Goal: Task Accomplishment & Management: Use online tool/utility

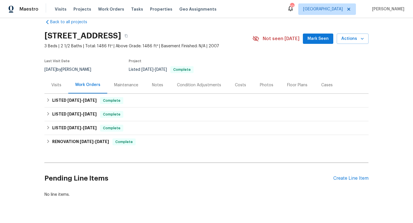
scroll to position [11, 0]
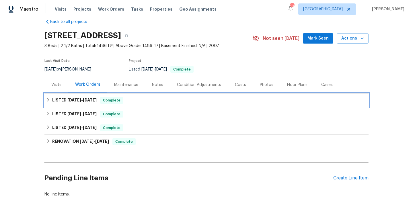
click at [230, 100] on div "LISTED [DATE] - [DATE] Complete" at bounding box center [206, 100] width 321 height 7
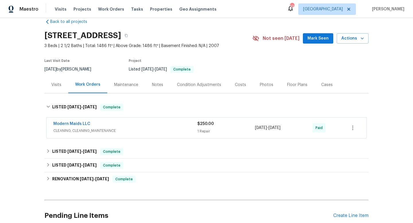
click at [172, 129] on span "CLEANING, CLEANING_MAINTENANCE" at bounding box center [125, 131] width 144 height 6
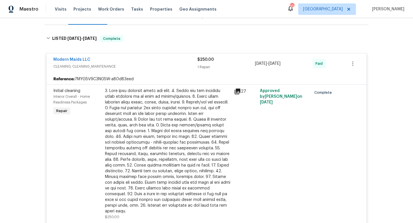
scroll to position [79, 0]
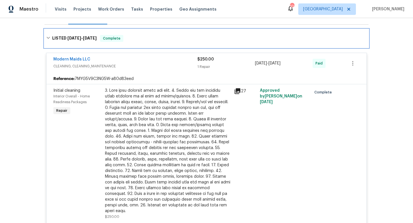
click at [157, 39] on div "LISTED [DATE] - [DATE] Complete" at bounding box center [206, 38] width 321 height 7
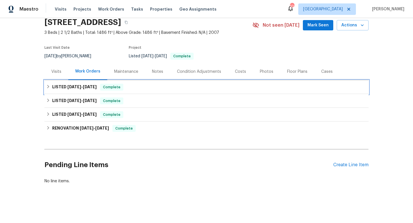
scroll to position [24, 0]
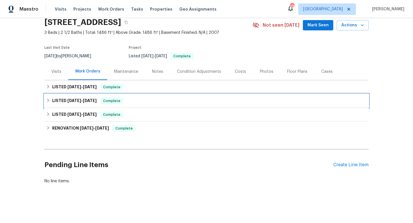
click at [149, 104] on div "LISTED [DATE] - [DATE] Complete" at bounding box center [206, 101] width 321 height 7
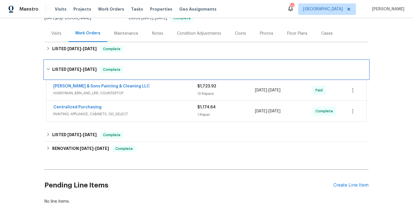
scroll to position [63, 0]
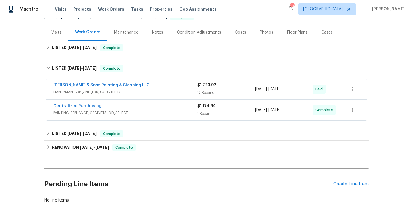
click at [157, 95] on div "[PERSON_NAME] & Sons Painting & Cleaning LLC HANDYMAN, BRN_AND_LRR, COUNTERTOP" at bounding box center [125, 89] width 144 height 14
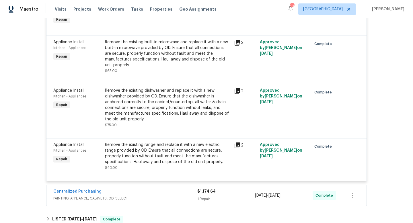
scroll to position [567, 0]
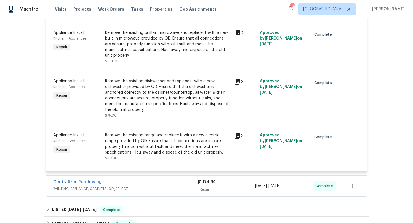
click at [160, 190] on span "PAINTING, APPLIANCE, CABINETS, OD_SELECT" at bounding box center [125, 189] width 144 height 6
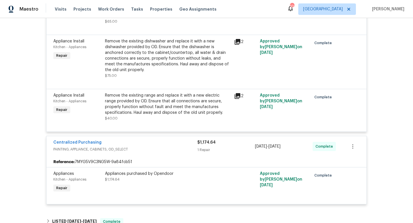
scroll to position [608, 0]
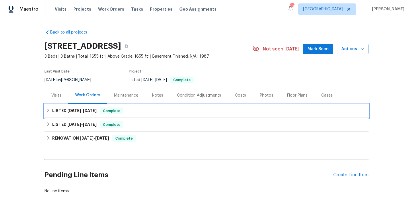
click at [169, 113] on div "LISTED 7/8/25 - 7/30/25 Complete" at bounding box center [206, 111] width 321 height 7
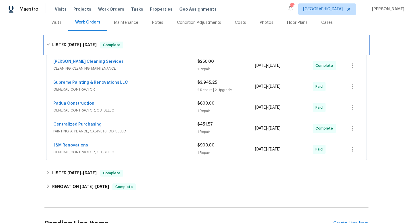
scroll to position [74, 0]
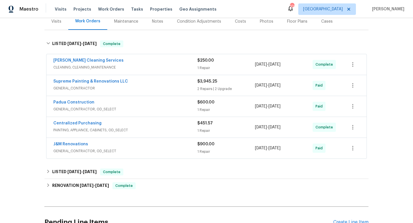
click at [161, 152] on span "GENERAL_CONTRACTOR, OD_SELECT" at bounding box center [125, 151] width 144 height 6
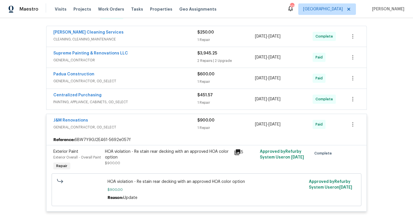
scroll to position [100, 0]
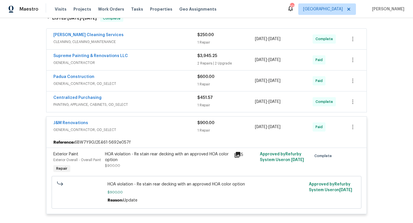
click at [163, 110] on div "Centralized Purchasing PAINTING, APPLIANCE, CABINETS, OD_SELECT $451.57 1 Repai…" at bounding box center [206, 102] width 320 height 21
click at [168, 101] on div "Centralized Purchasing" at bounding box center [125, 98] width 144 height 7
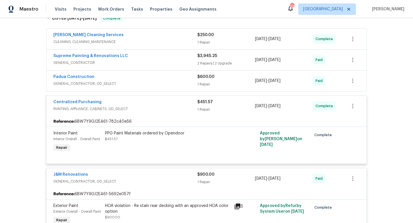
click at [168, 79] on div "Padua Construction" at bounding box center [125, 77] width 144 height 7
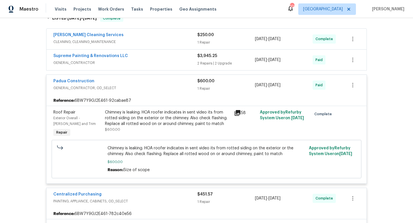
click at [166, 44] on span "CLEANING, CLEANING_MAINTENANCE" at bounding box center [125, 42] width 144 height 6
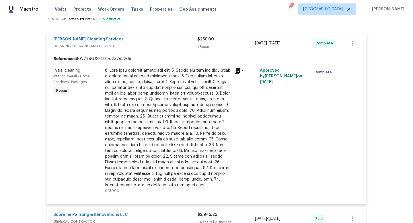
click at [166, 44] on span "CLEANING, CLEANING_MAINTENANCE" at bounding box center [125, 46] width 144 height 6
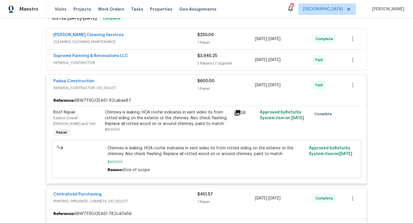
click at [160, 67] on div "Supreme Painting & Renovations LLC GENERAL_CONTRACTOR $3,945.25 2 Repairs | 2 U…" at bounding box center [206, 60] width 320 height 21
click at [167, 59] on div "Supreme Painting & Renovations LLC" at bounding box center [125, 56] width 144 height 7
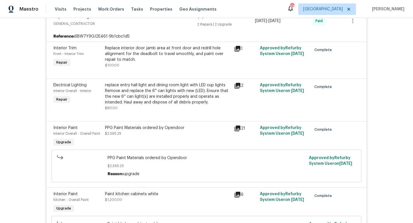
scroll to position [0, 0]
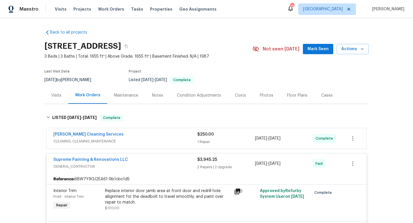
click at [118, 96] on div "Maintenance" at bounding box center [126, 96] width 24 height 6
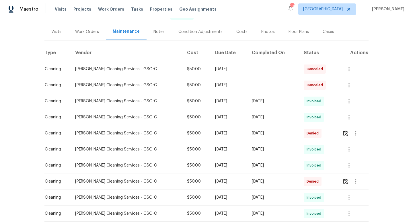
scroll to position [66, 0]
